Goal: Task Accomplishment & Management: Use online tool/utility

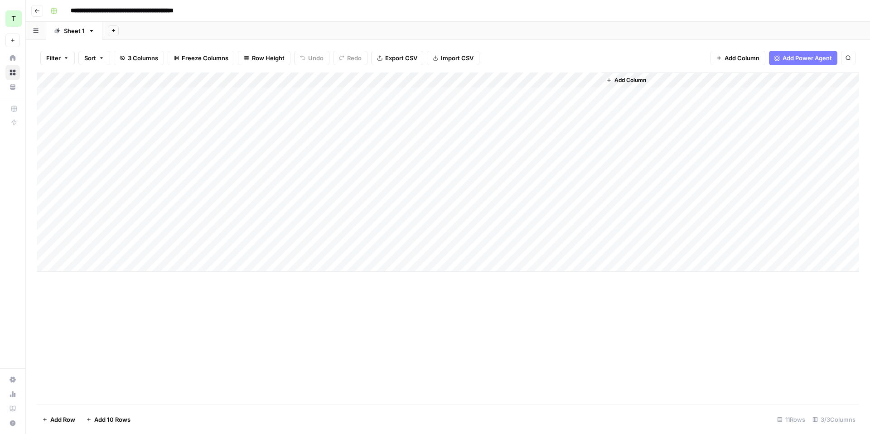
click at [146, 93] on div "Add Column" at bounding box center [448, 172] width 823 height 199
click at [510, 24] on div "Add Sheet" at bounding box center [486, 31] width 768 height 18
click at [121, 114] on div "Add Column" at bounding box center [448, 172] width 823 height 199
click at [110, 97] on div "Add Column" at bounding box center [448, 172] width 823 height 199
click at [169, 81] on div "Add Column" at bounding box center [448, 172] width 823 height 199
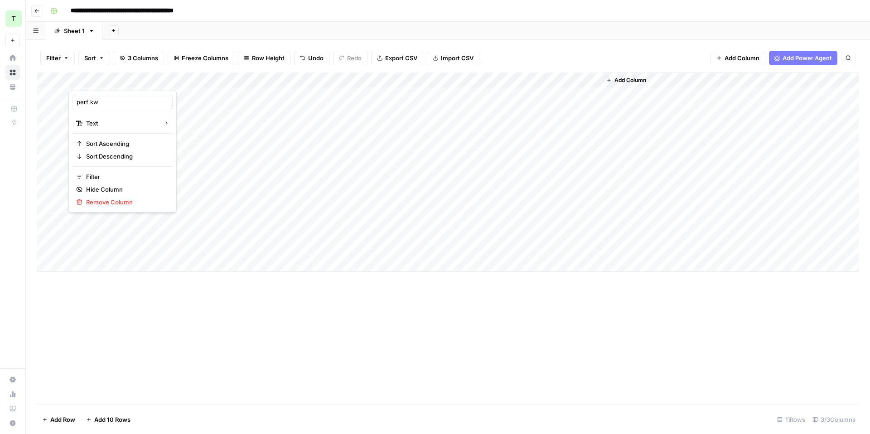
click at [194, 82] on div at bounding box center [133, 82] width 131 height 18
click at [310, 81] on div "Add Column" at bounding box center [448, 172] width 823 height 199
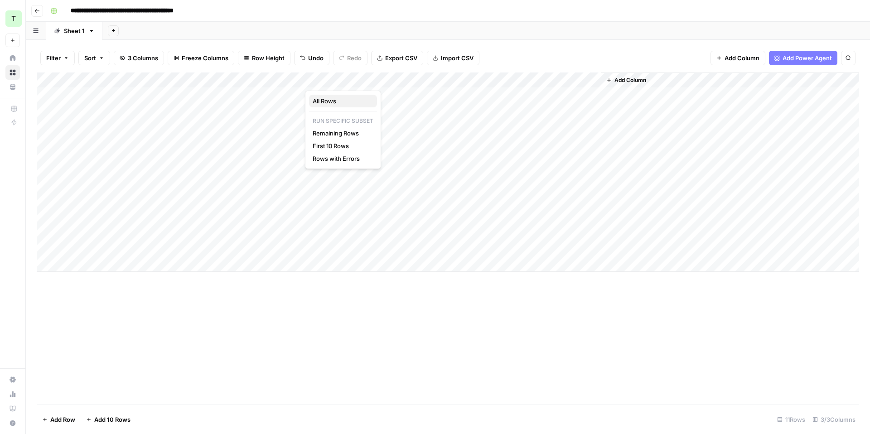
click at [320, 99] on span "All Rows" at bounding box center [341, 101] width 57 height 9
click at [81, 219] on div "Add Column" at bounding box center [448, 172] width 823 height 199
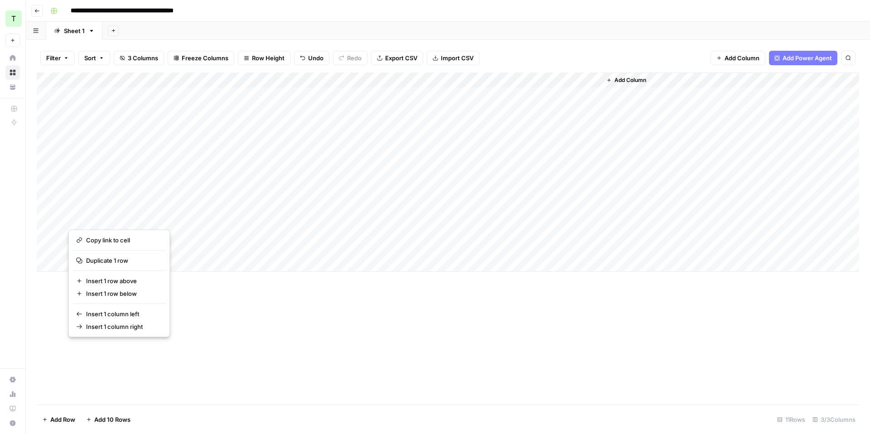
click at [86, 219] on button "button" at bounding box center [133, 218] width 131 height 16
click at [454, 218] on div "Add Column" at bounding box center [448, 172] width 823 height 199
click at [461, 170] on div "Add Column" at bounding box center [448, 172] width 823 height 199
click at [396, 218] on div "Add Column" at bounding box center [448, 172] width 823 height 199
click at [129, 218] on div "Add Column" at bounding box center [448, 172] width 823 height 199
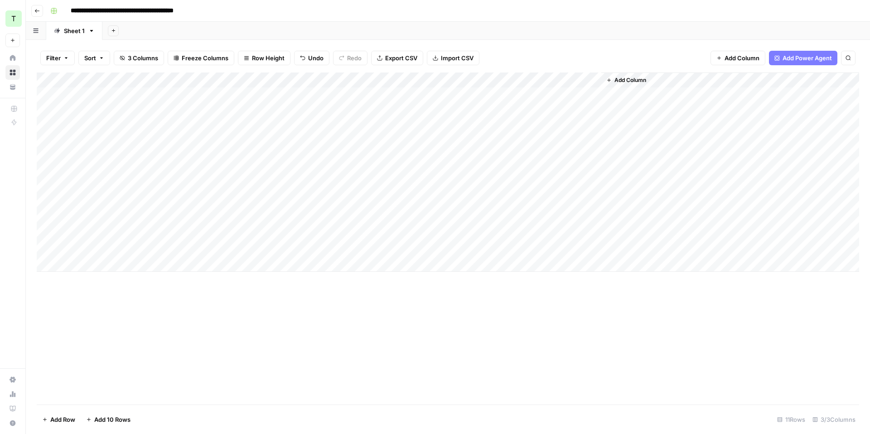
click at [219, 215] on div "Add Column" at bounding box center [448, 172] width 823 height 199
click at [294, 217] on div "Add Column" at bounding box center [448, 172] width 823 height 199
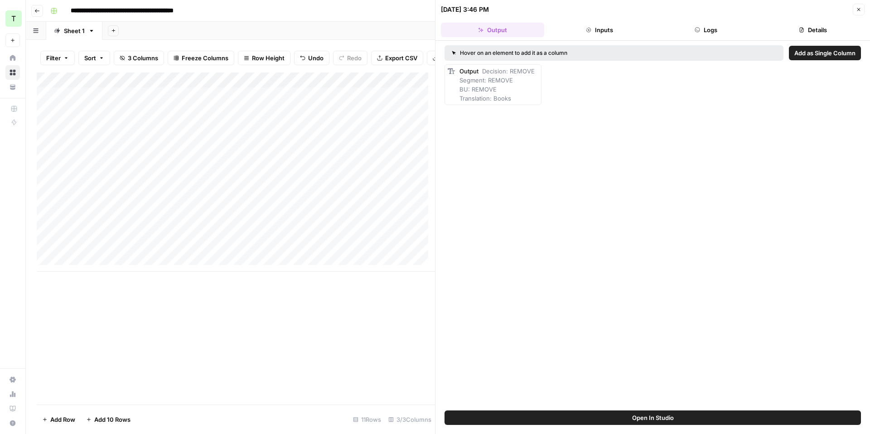
click at [598, 30] on button "Inputs" at bounding box center [599, 30] width 103 height 15
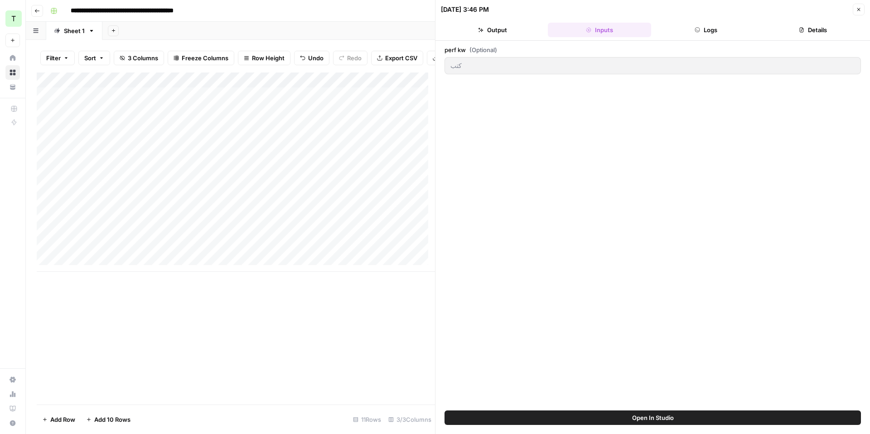
click at [700, 29] on button "Logs" at bounding box center [706, 30] width 103 height 15
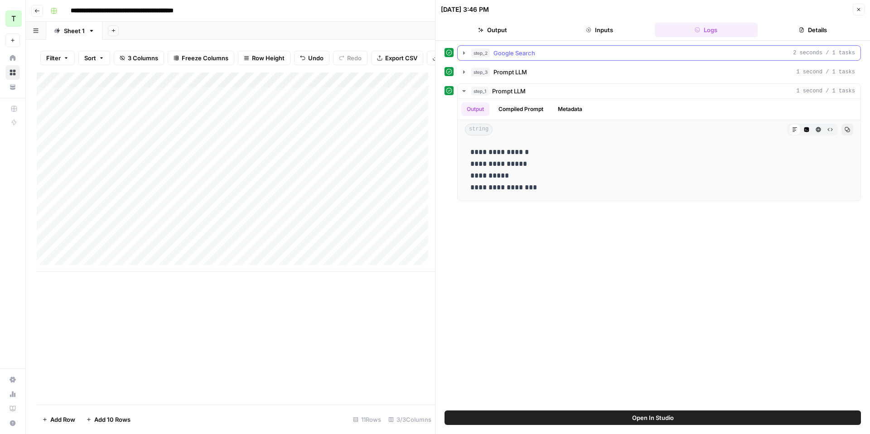
click at [495, 56] on span "Google Search" at bounding box center [515, 53] width 42 height 9
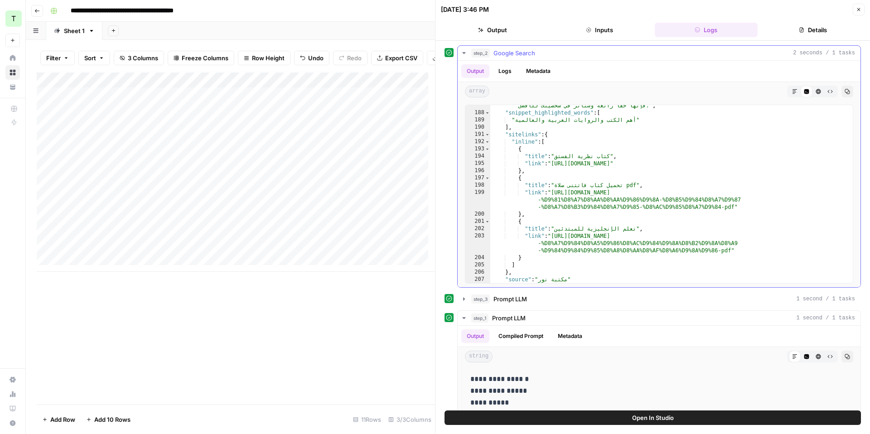
scroll to position [1903, 0]
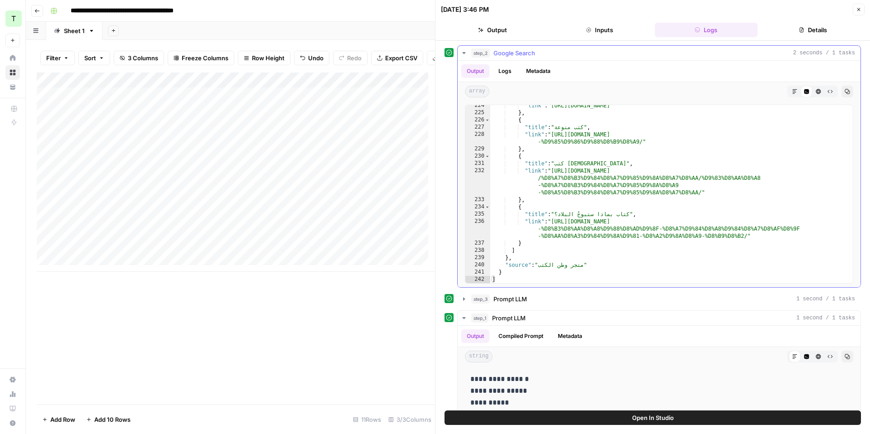
click at [517, 71] on button "Logs" at bounding box center [505, 71] width 24 height 14
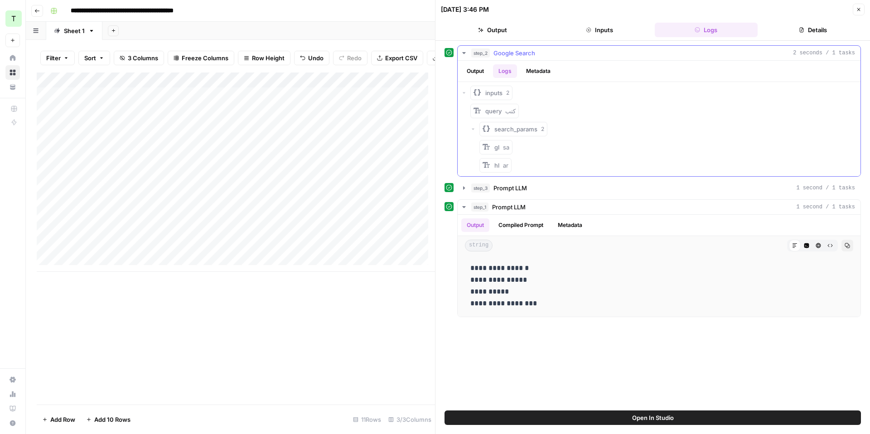
click at [536, 71] on button "Metadata" at bounding box center [538, 71] width 35 height 14
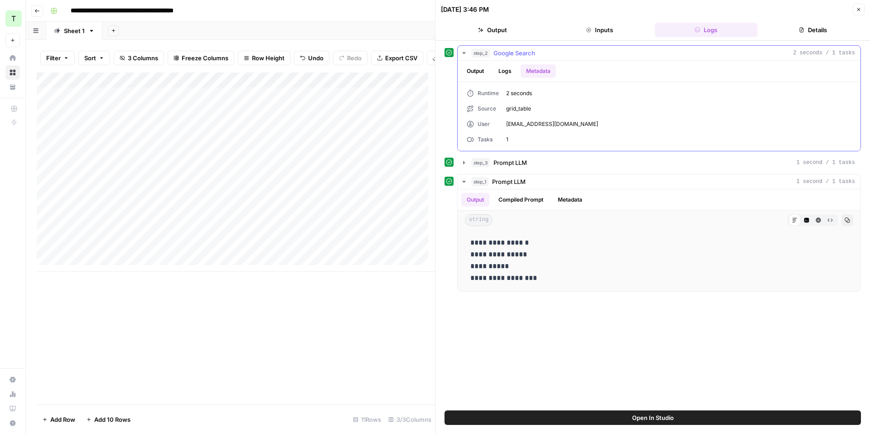
click at [471, 71] on button "Output" at bounding box center [475, 71] width 28 height 14
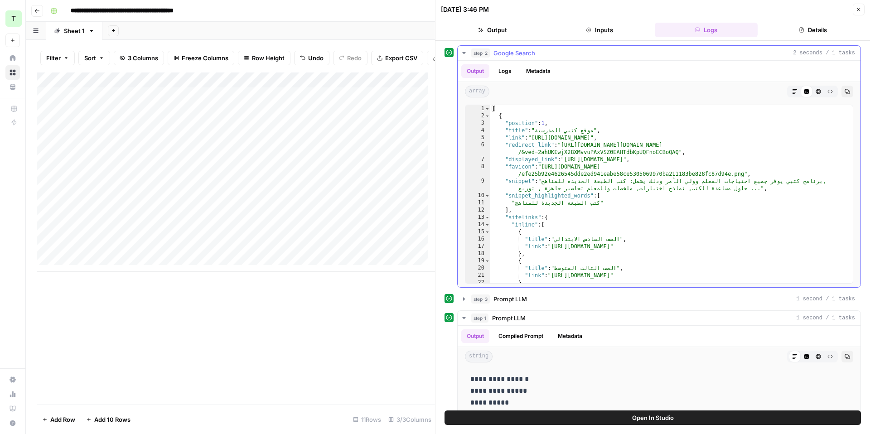
click at [463, 53] on icon "button" at bounding box center [463, 53] width 3 height 2
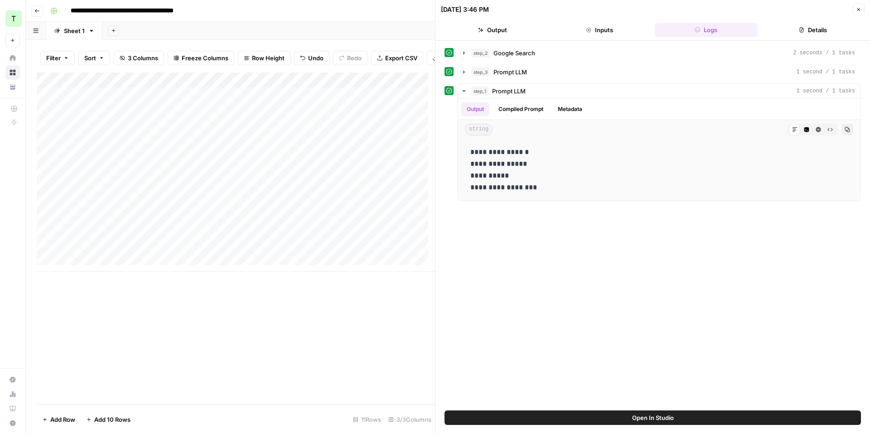
click at [804, 26] on button "Details" at bounding box center [813, 30] width 103 height 15
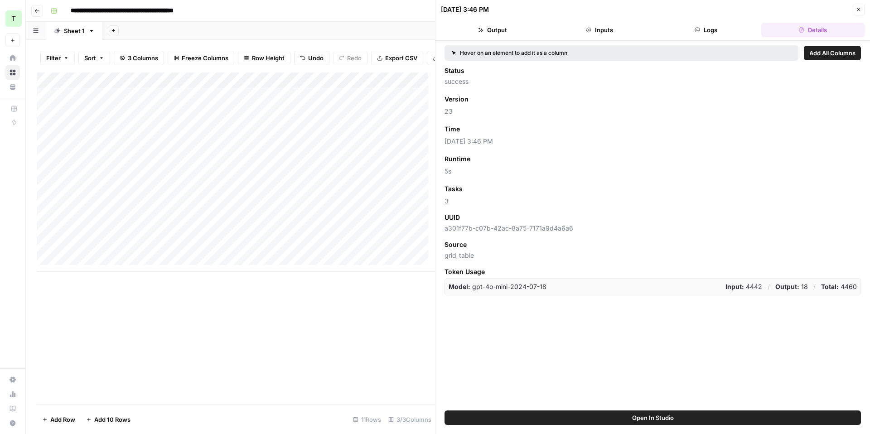
click at [617, 30] on button "Inputs" at bounding box center [599, 30] width 103 height 15
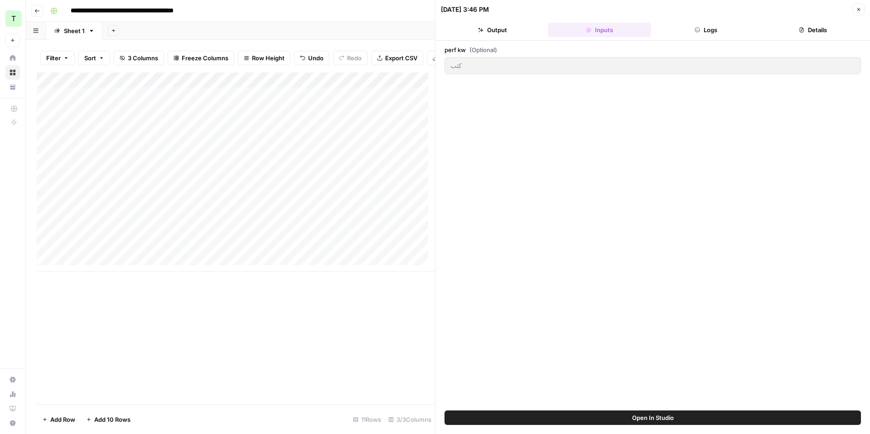
click at [493, 29] on button "Output" at bounding box center [492, 30] width 103 height 15
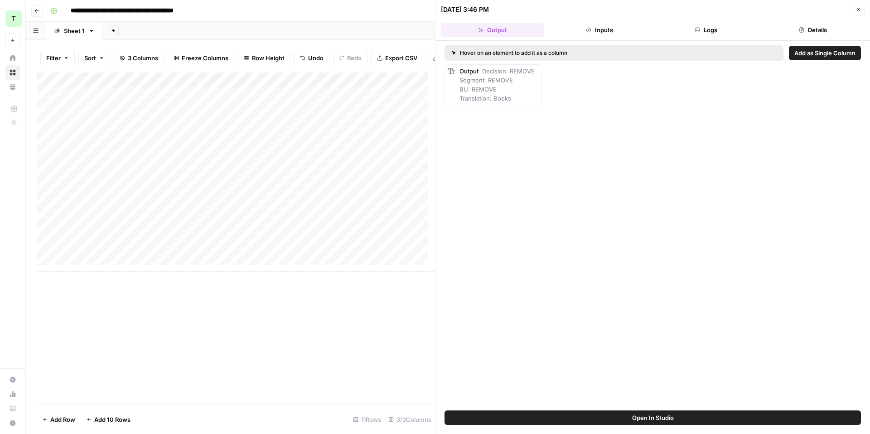
click at [699, 29] on icon "button" at bounding box center [697, 29] width 5 height 5
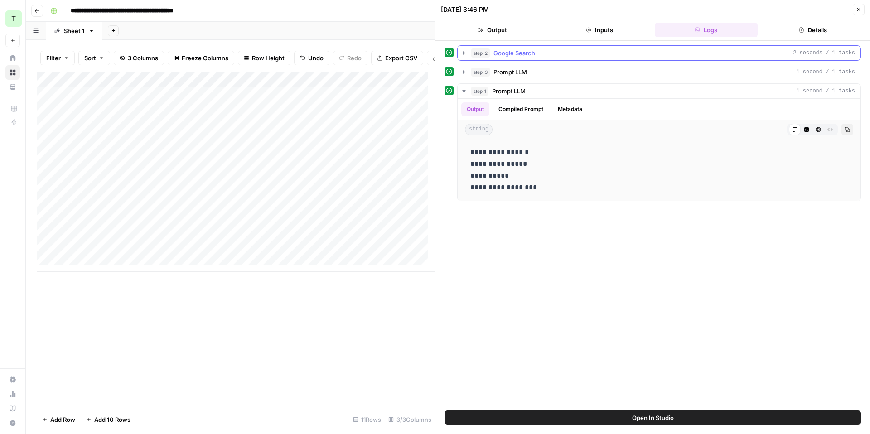
click at [490, 53] on div "step_2 Google Search 2 seconds / 1 tasks" at bounding box center [663, 53] width 384 height 9
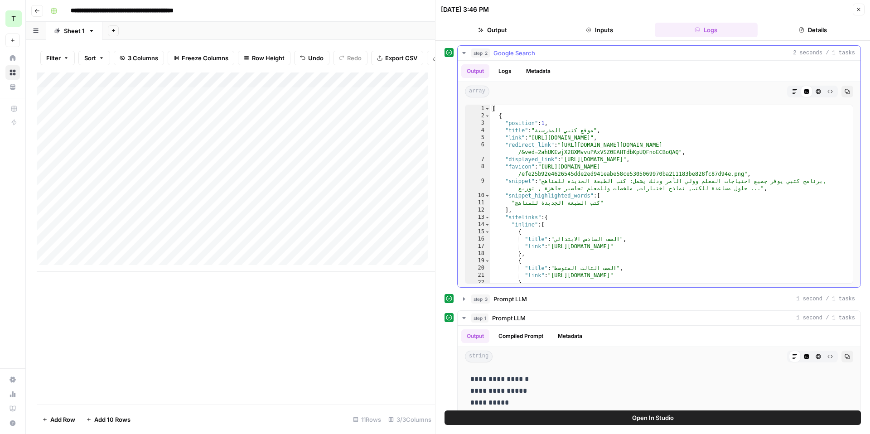
click at [506, 73] on button "Logs" at bounding box center [505, 71] width 24 height 14
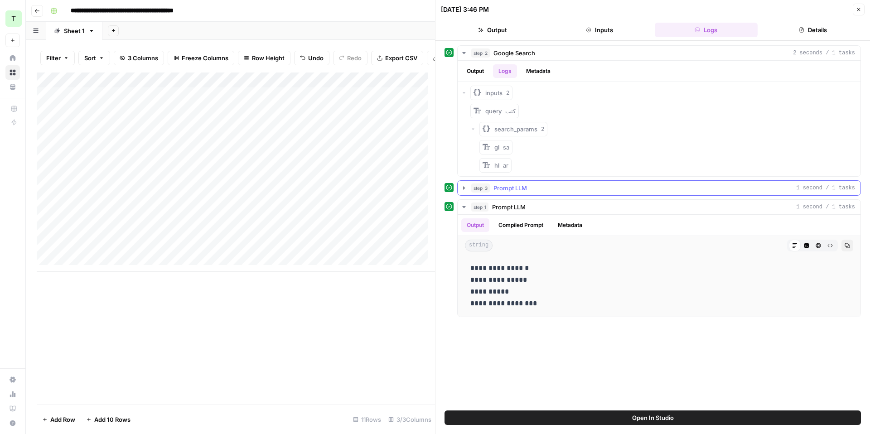
click at [462, 191] on icon "button" at bounding box center [464, 187] width 7 height 7
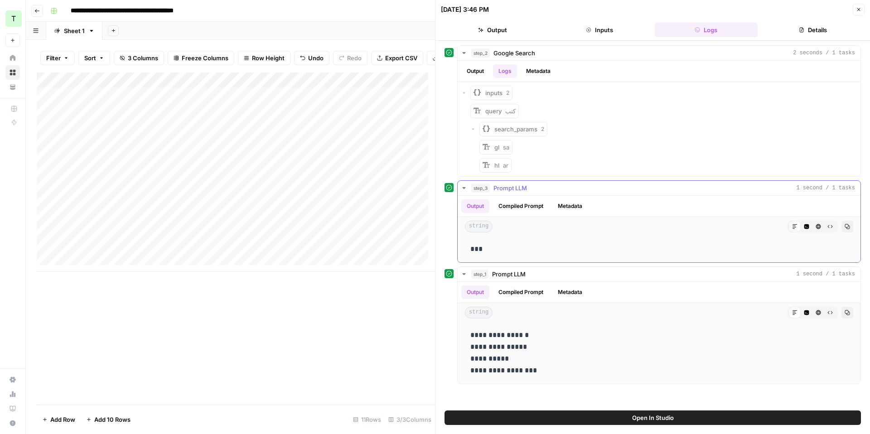
click at [518, 210] on button "Compiled Prompt" at bounding box center [521, 206] width 56 height 14
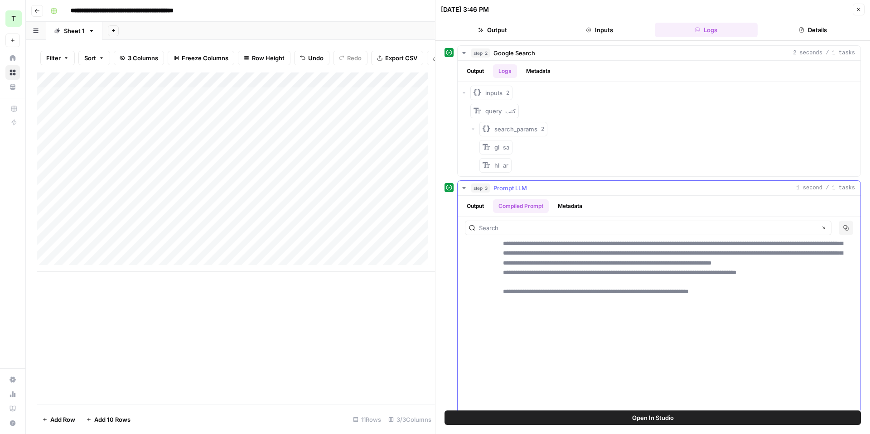
scroll to position [718, 0]
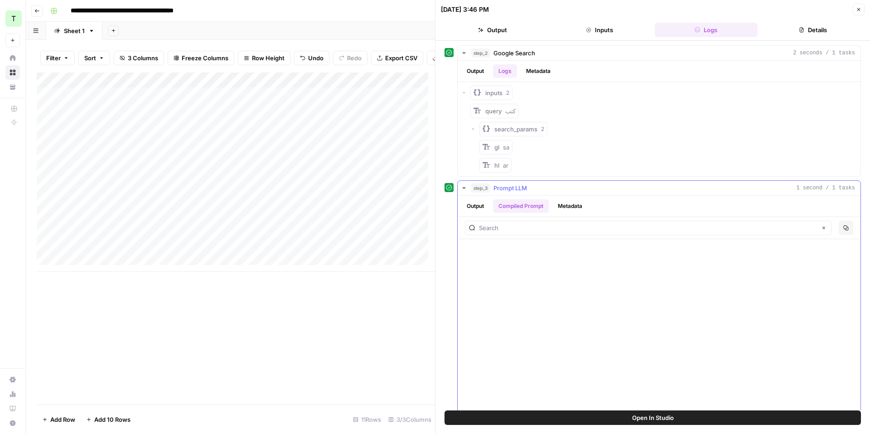
click at [468, 205] on button "Output" at bounding box center [475, 206] width 28 height 14
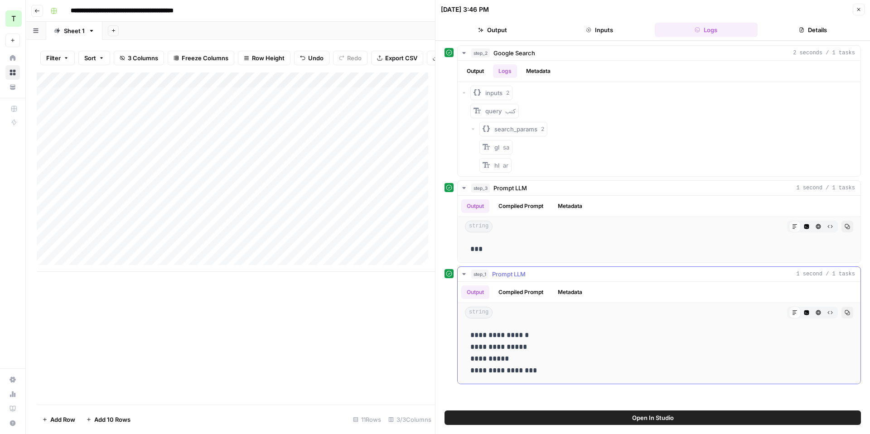
click at [515, 296] on button "Compiled Prompt" at bounding box center [521, 293] width 56 height 14
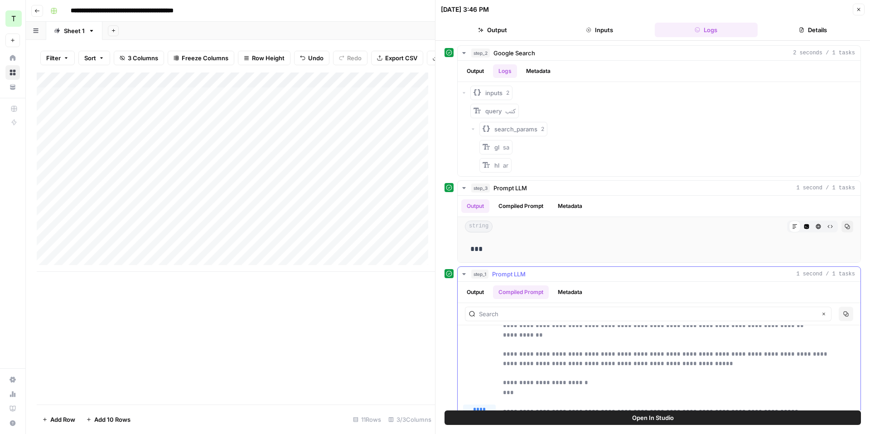
scroll to position [369, 0]
drag, startPoint x: 503, startPoint y: 363, endPoint x: 596, endPoint y: 360, distance: 93.0
click at [596, 360] on p "**********" at bounding box center [672, 181] width 339 height 431
click at [590, 346] on div at bounding box center [590, 346] width 0 height 0
click at [593, 362] on p "**********" at bounding box center [672, 181] width 339 height 431
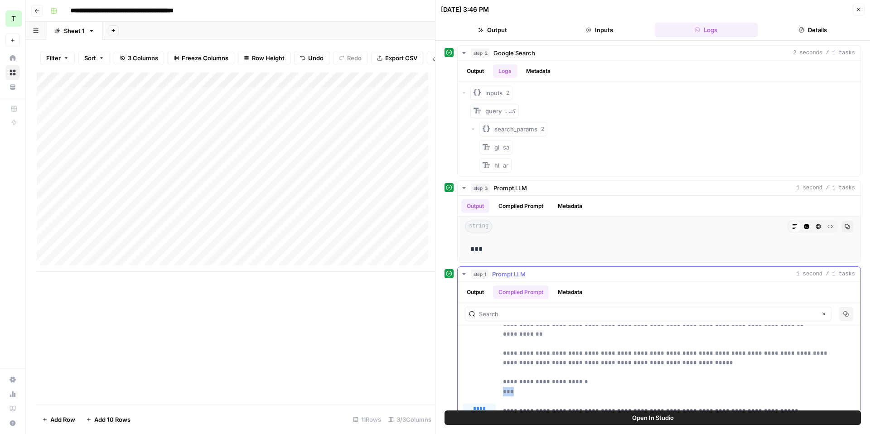
drag, startPoint x: 500, startPoint y: 372, endPoint x: 521, endPoint y: 372, distance: 20.9
click at [521, 372] on div "**********" at bounding box center [659, 178] width 392 height 437
click at [515, 356] on div at bounding box center [515, 356] width 0 height 0
click at [606, 361] on p "**********" at bounding box center [672, 181] width 339 height 431
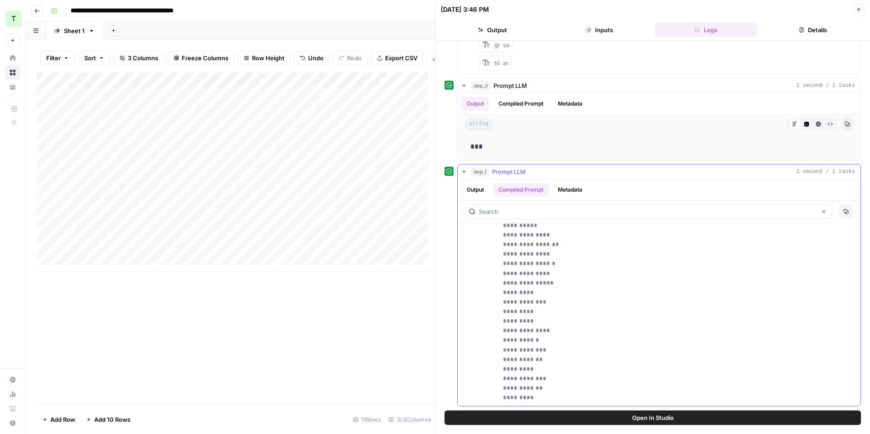
scroll to position [103, 0]
click at [862, 12] on button "Close" at bounding box center [859, 10] width 12 height 12
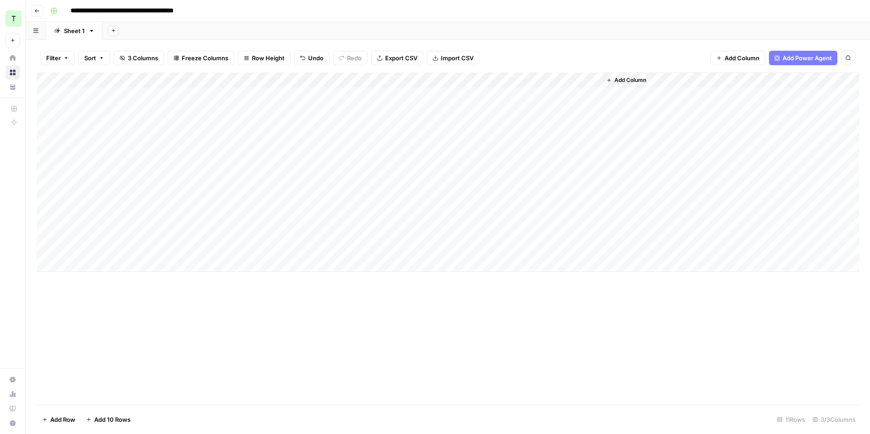
click at [438, 129] on div "Add Column" at bounding box center [448, 172] width 823 height 199
click at [144, 95] on div "Add Column" at bounding box center [448, 172] width 823 height 199
click at [166, 14] on input "**********" at bounding box center [143, 11] width 153 height 15
click at [210, 11] on input "**********" at bounding box center [143, 11] width 153 height 15
type input "**********"
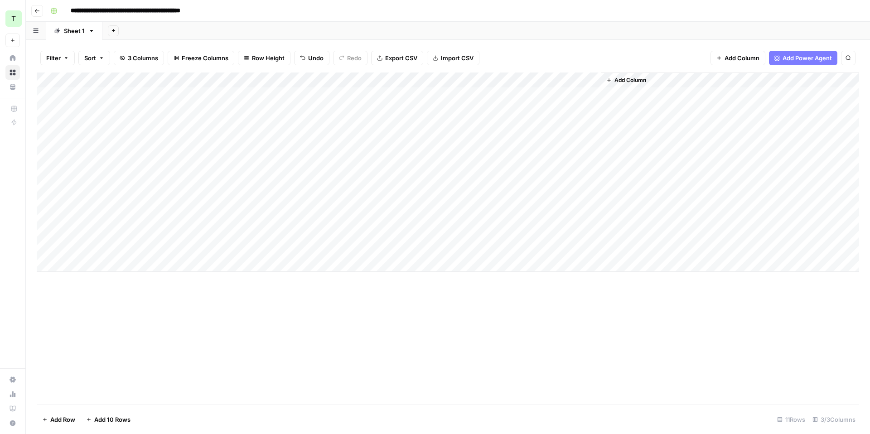
click at [262, 12] on div "**********" at bounding box center [454, 11] width 815 height 15
click at [113, 29] on icon "button" at bounding box center [113, 30] width 5 height 5
click at [159, 73] on span "From Workflow" at bounding box center [158, 74] width 67 height 9
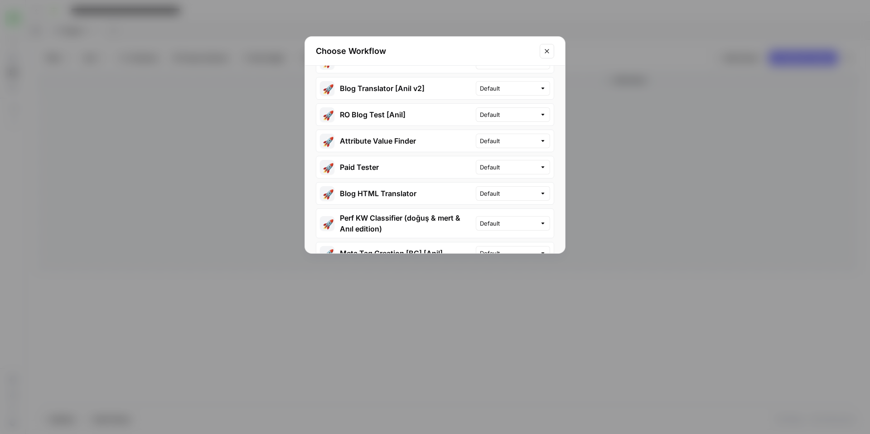
scroll to position [540, 0]
click at [416, 217] on button "🚀 Perf KW Classifier (doğuş & mert & Anıl edition)" at bounding box center [396, 222] width 160 height 29
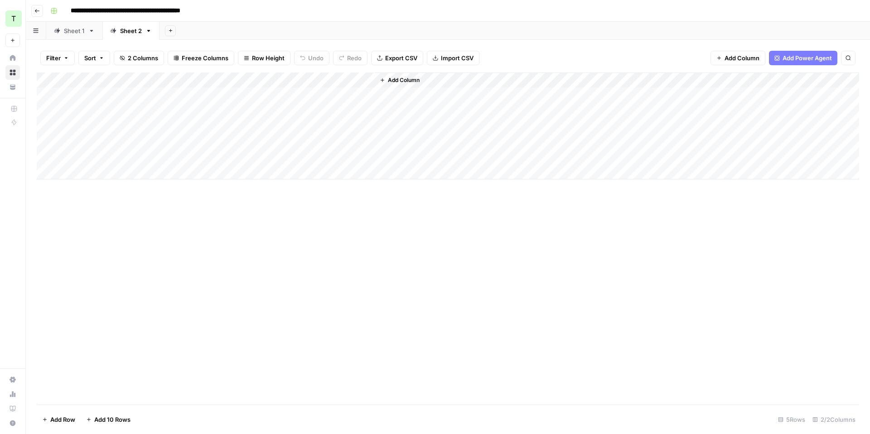
click at [75, 34] on div "Sheet 1" at bounding box center [74, 30] width 21 height 9
click at [234, 80] on div "Add Column" at bounding box center [448, 172] width 823 height 199
click at [132, 32] on div "Sheet 2" at bounding box center [131, 30] width 22 height 9
click at [170, 31] on icon "button" at bounding box center [170, 30] width 3 height 3
click at [215, 75] on span "From Workflow" at bounding box center [215, 74] width 67 height 9
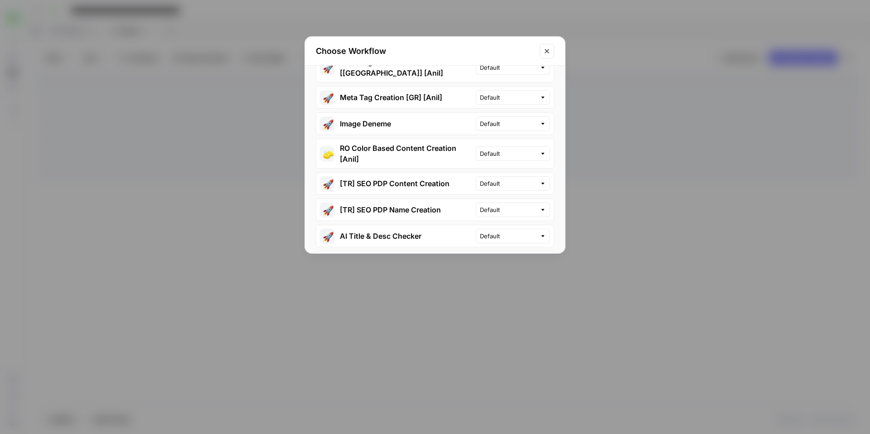
scroll to position [530, 0]
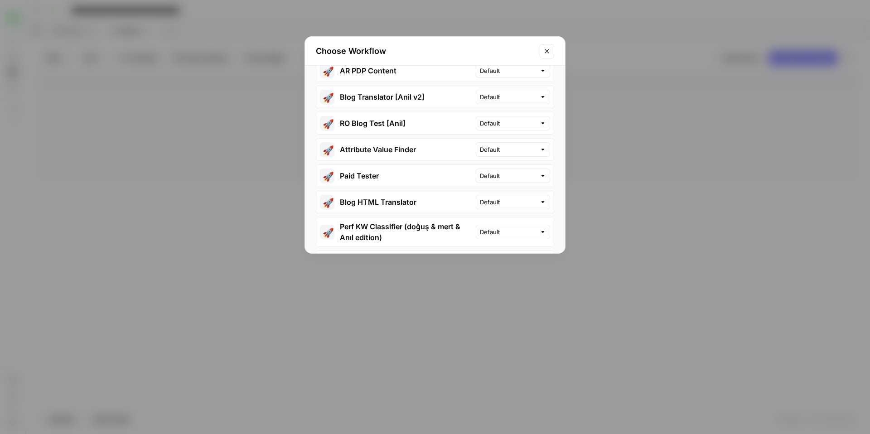
click at [432, 219] on button "🚀 Perf KW Classifier (doğuş & mert & Anıl edition)" at bounding box center [396, 232] width 160 height 29
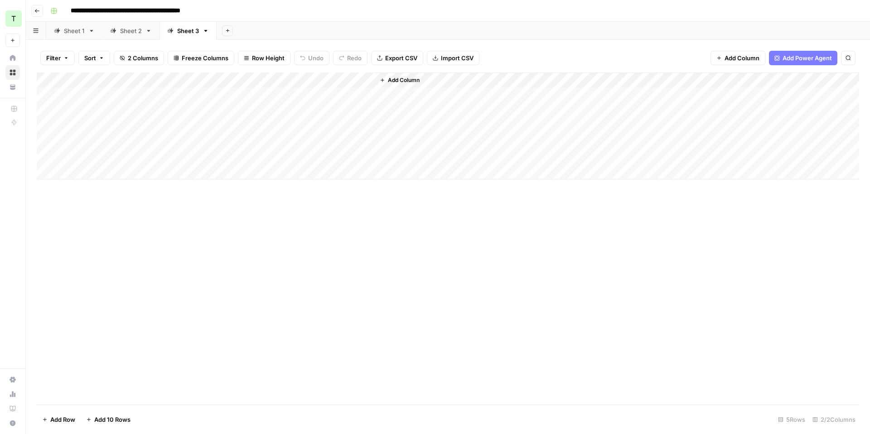
click at [290, 81] on div "Add Column" at bounding box center [448, 126] width 823 height 107
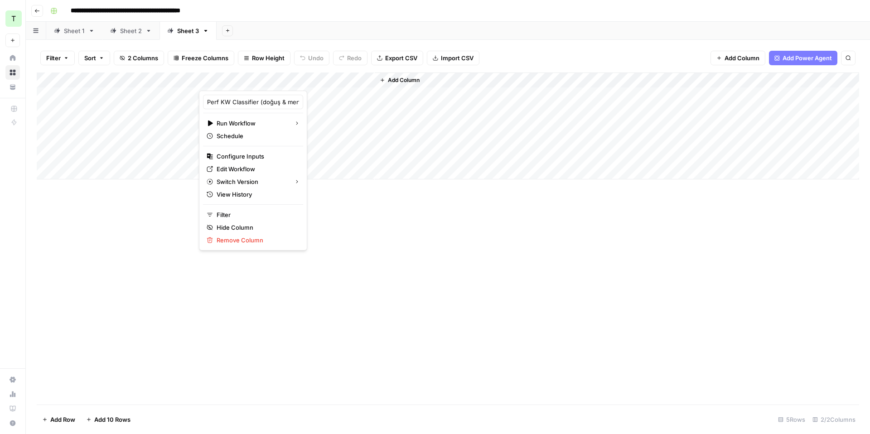
click at [287, 28] on div "Add Sheet" at bounding box center [544, 31] width 654 height 18
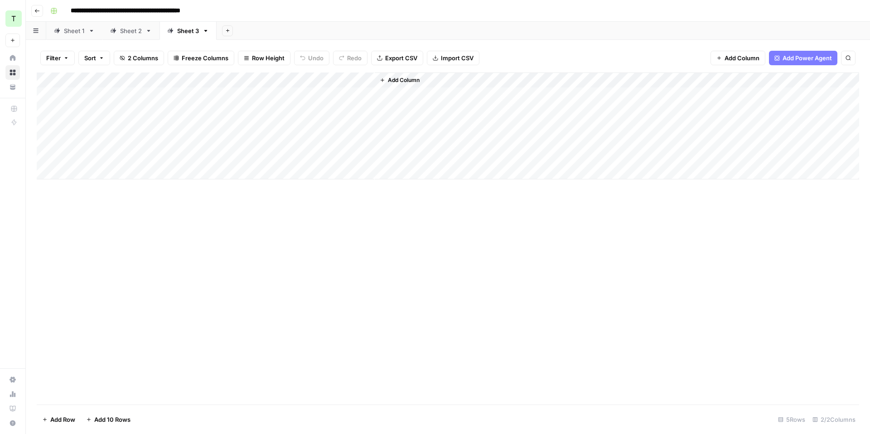
click at [89, 34] on icon at bounding box center [91, 31] width 6 height 6
click at [92, 33] on icon "button" at bounding box center [91, 31] width 6 height 6
click at [120, 81] on span "Delete Sheet" at bounding box center [128, 81] width 44 height 9
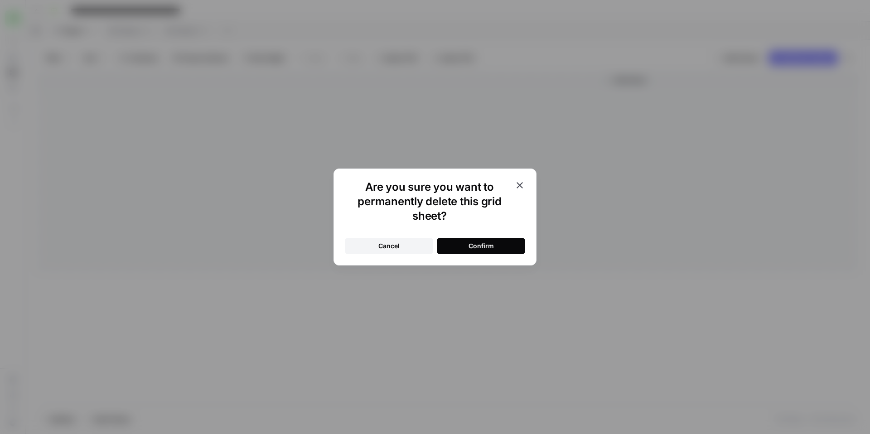
click at [474, 243] on div "Confirm" at bounding box center [481, 246] width 25 height 9
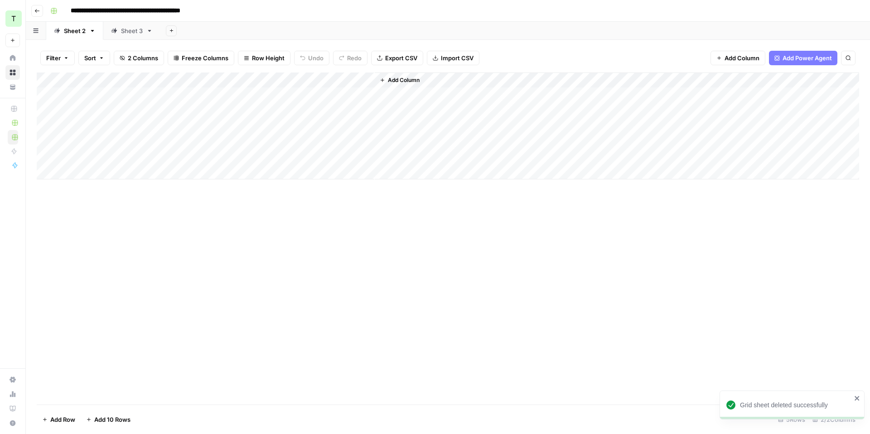
click at [122, 34] on div "Sheet 3" at bounding box center [132, 30] width 22 height 9
click at [71, 36] on link "Sheet 2" at bounding box center [74, 31] width 57 height 18
click at [143, 94] on div "Add Column" at bounding box center [448, 126] width 823 height 107
click at [136, 95] on div "Add Column" at bounding box center [448, 126] width 823 height 107
click at [146, 117] on div "Add Column" at bounding box center [448, 126] width 823 height 107
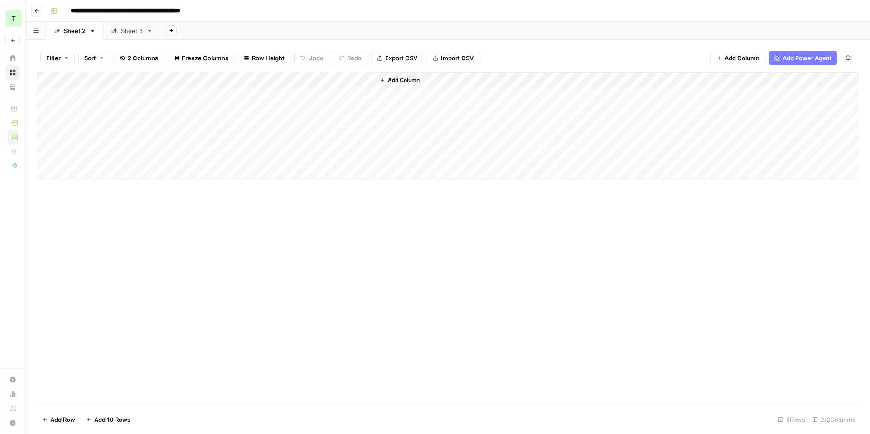
click at [141, 94] on div "Add Column" at bounding box center [448, 126] width 823 height 107
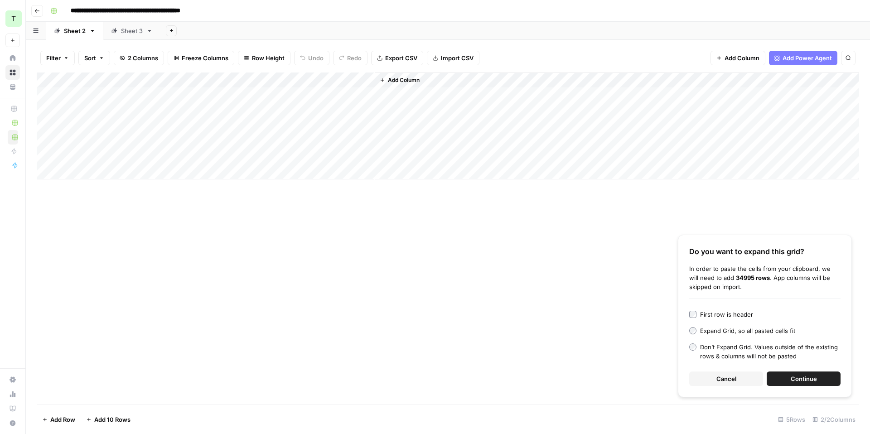
click at [801, 380] on span "Continue" at bounding box center [804, 378] width 26 height 9
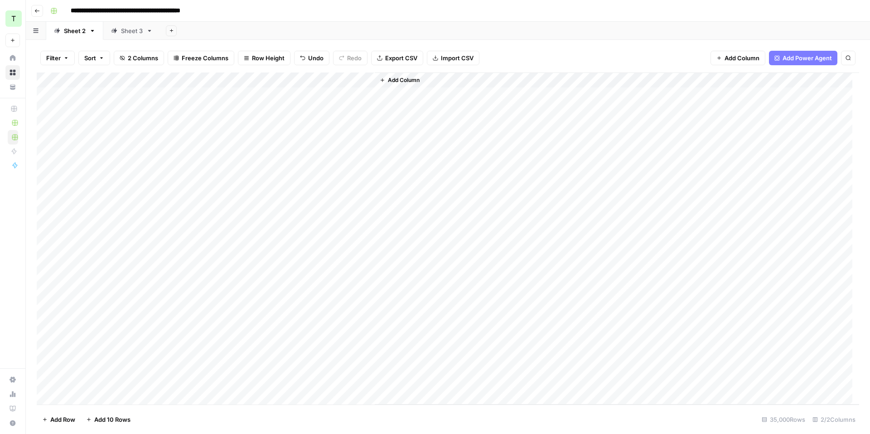
click at [125, 32] on div "Sheet 3" at bounding box center [132, 30] width 22 height 9
click at [121, 92] on div "Add Column" at bounding box center [448, 126] width 823 height 107
click at [147, 121] on div "Add Column" at bounding box center [448, 126] width 823 height 107
click at [136, 92] on div "Add Column" at bounding box center [448, 126] width 823 height 107
